Goal: Transaction & Acquisition: Purchase product/service

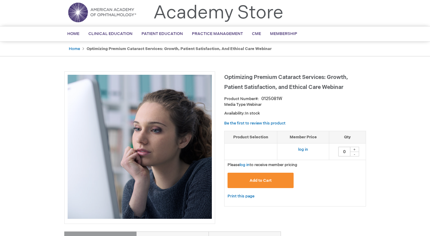
scroll to position [18, 0]
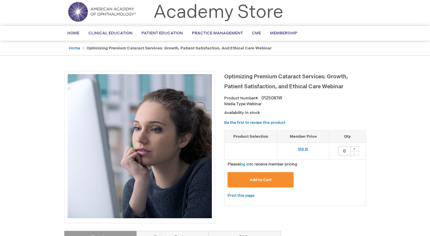
click at [302, 148] on link "log in" at bounding box center [303, 149] width 10 height 5
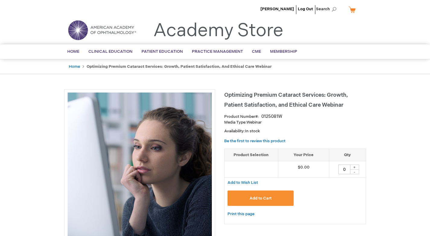
click at [271, 195] on button "Add to Cart" at bounding box center [260, 198] width 66 height 15
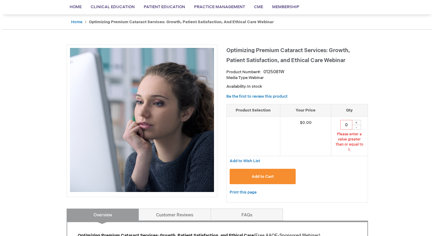
scroll to position [46, 0]
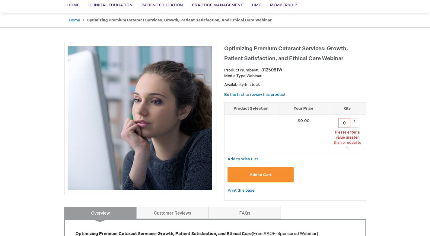
click at [355, 121] on div "+" at bounding box center [354, 120] width 9 height 5
type input "1"
click at [277, 167] on button "Add to Cart" at bounding box center [260, 174] width 66 height 15
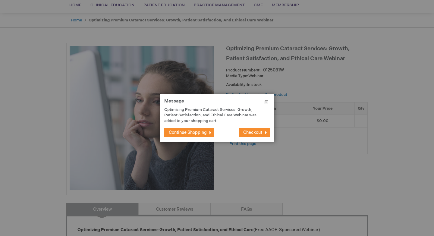
click at [254, 135] on span "Checkout" at bounding box center [252, 132] width 19 height 5
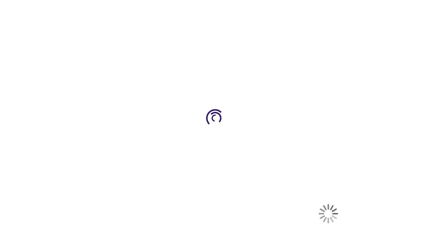
select select "US"
select select "54"
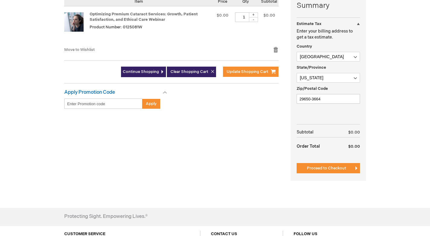
scroll to position [159, 0]
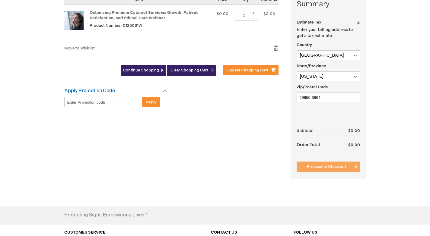
click at [310, 164] on span "Proceed to Checkout" at bounding box center [326, 166] width 39 height 5
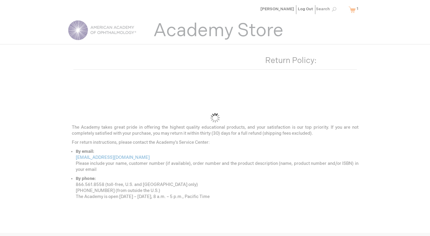
scroll to position [13, 0]
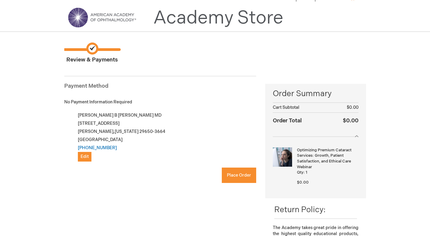
checkbox input "true"
click at [239, 177] on span "Place Order" at bounding box center [239, 175] width 24 height 5
